Goal: Task Accomplishment & Management: Use online tool/utility

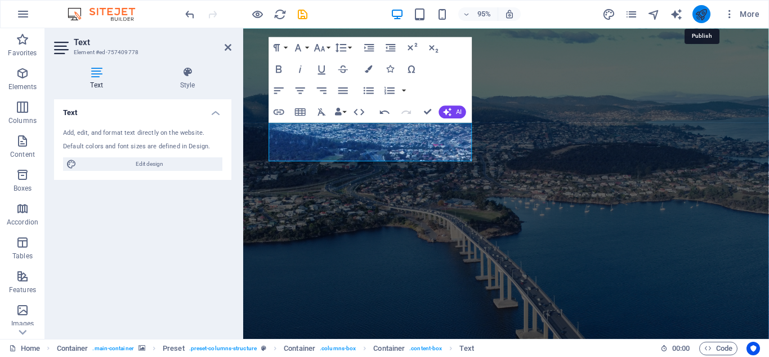
click at [697, 11] on icon "publish" at bounding box center [701, 14] width 13 height 13
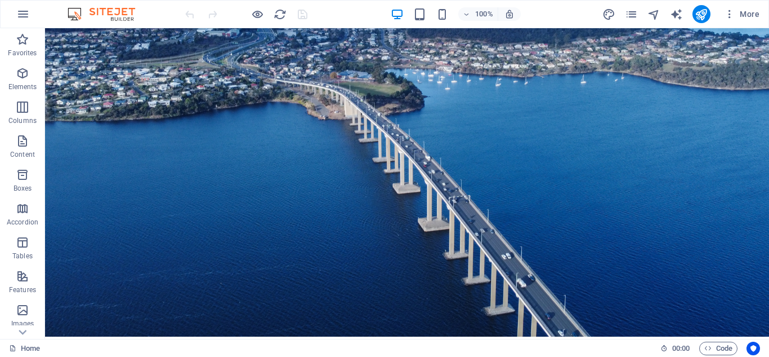
scroll to position [139, 0]
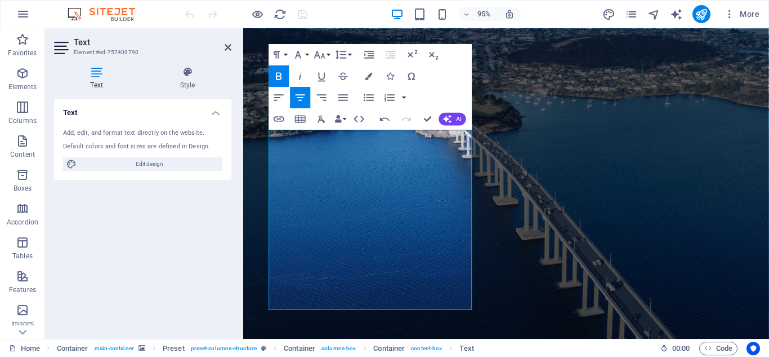
scroll to position [97, 0]
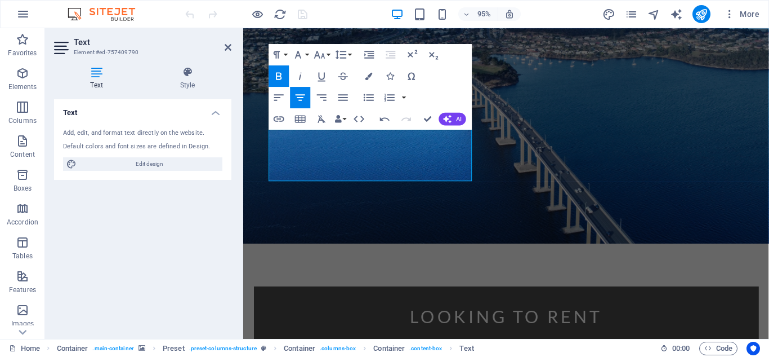
scroll to position [107, 0]
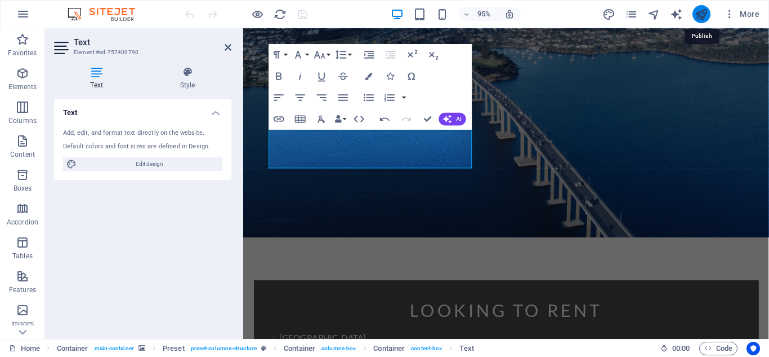
click at [699, 12] on icon "publish" at bounding box center [701, 14] width 13 height 13
